Goal: Check status: Check status

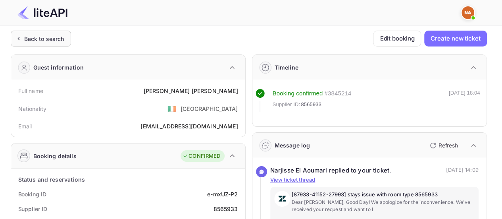
click at [52, 36] on div "Back to search" at bounding box center [44, 39] width 40 height 8
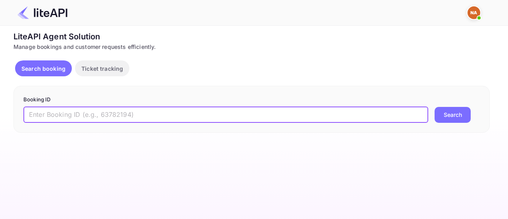
click at [106, 112] on input "text" at bounding box center [225, 115] width 405 height 16
paste input "8986588"
type input "8986588"
click at [435, 107] on button "Search" at bounding box center [453, 115] width 36 height 16
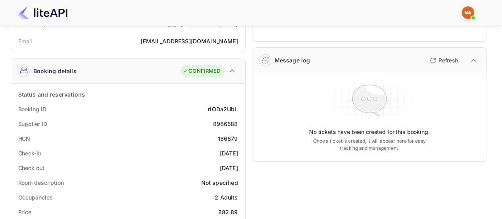
scroll to position [83, 0]
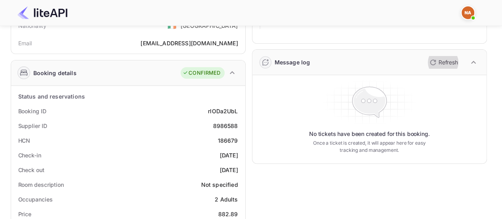
click at [448, 57] on button "Refresh" at bounding box center [443, 62] width 36 height 13
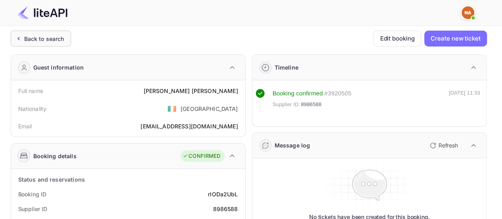
click at [42, 36] on div "Back to search" at bounding box center [44, 39] width 40 height 8
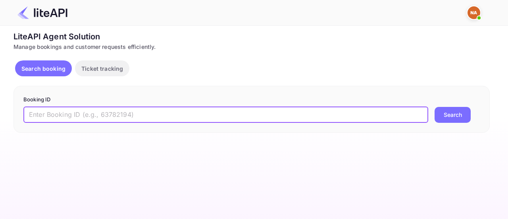
click at [135, 114] on input "text" at bounding box center [225, 115] width 405 height 16
paste input "8863847"
type input "8863847"
click at [435, 107] on button "Search" at bounding box center [453, 115] width 36 height 16
